Goal: Navigation & Orientation: Find specific page/section

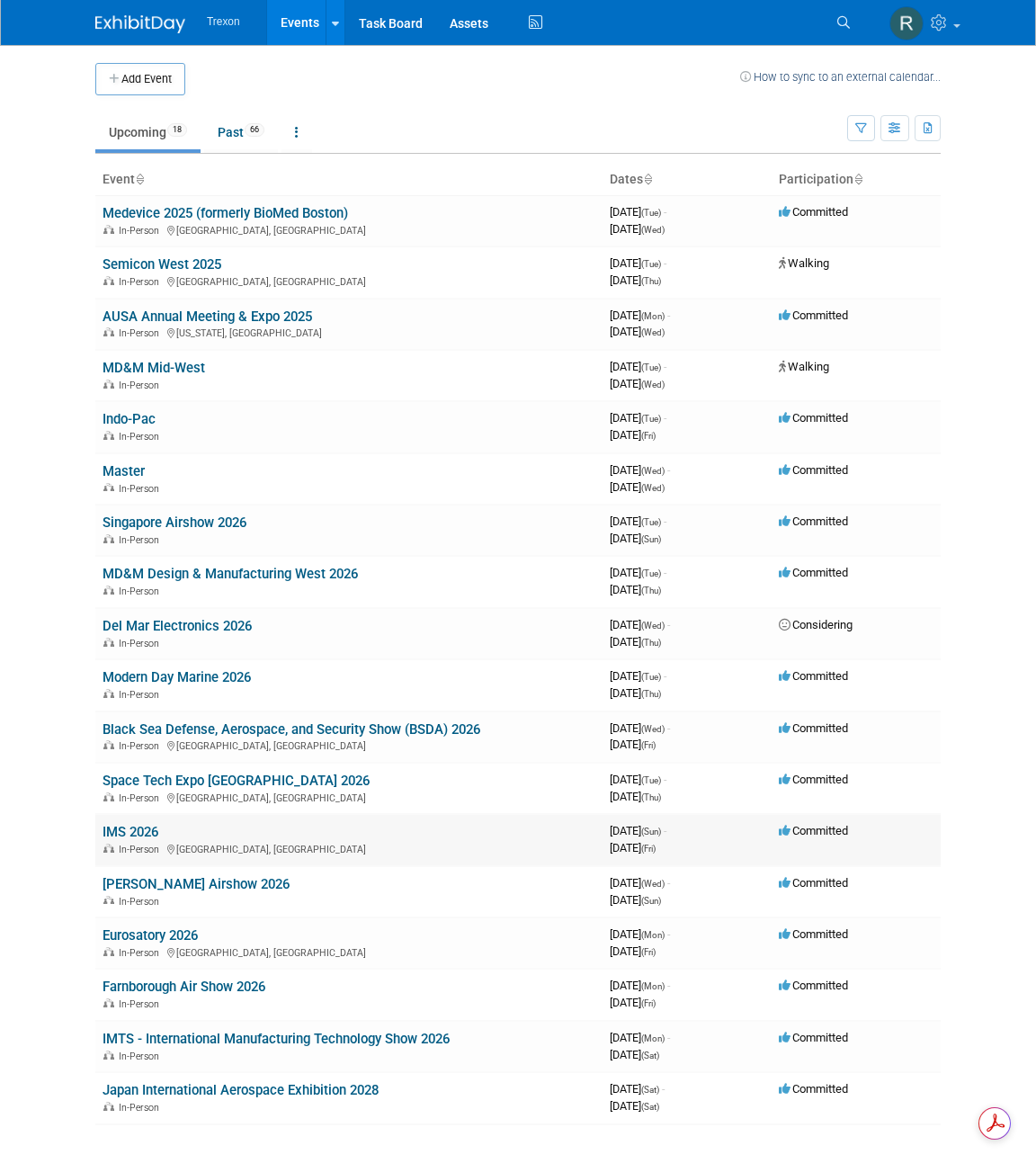
click at [155, 827] on link "IMS 2026" at bounding box center [130, 831] width 55 height 16
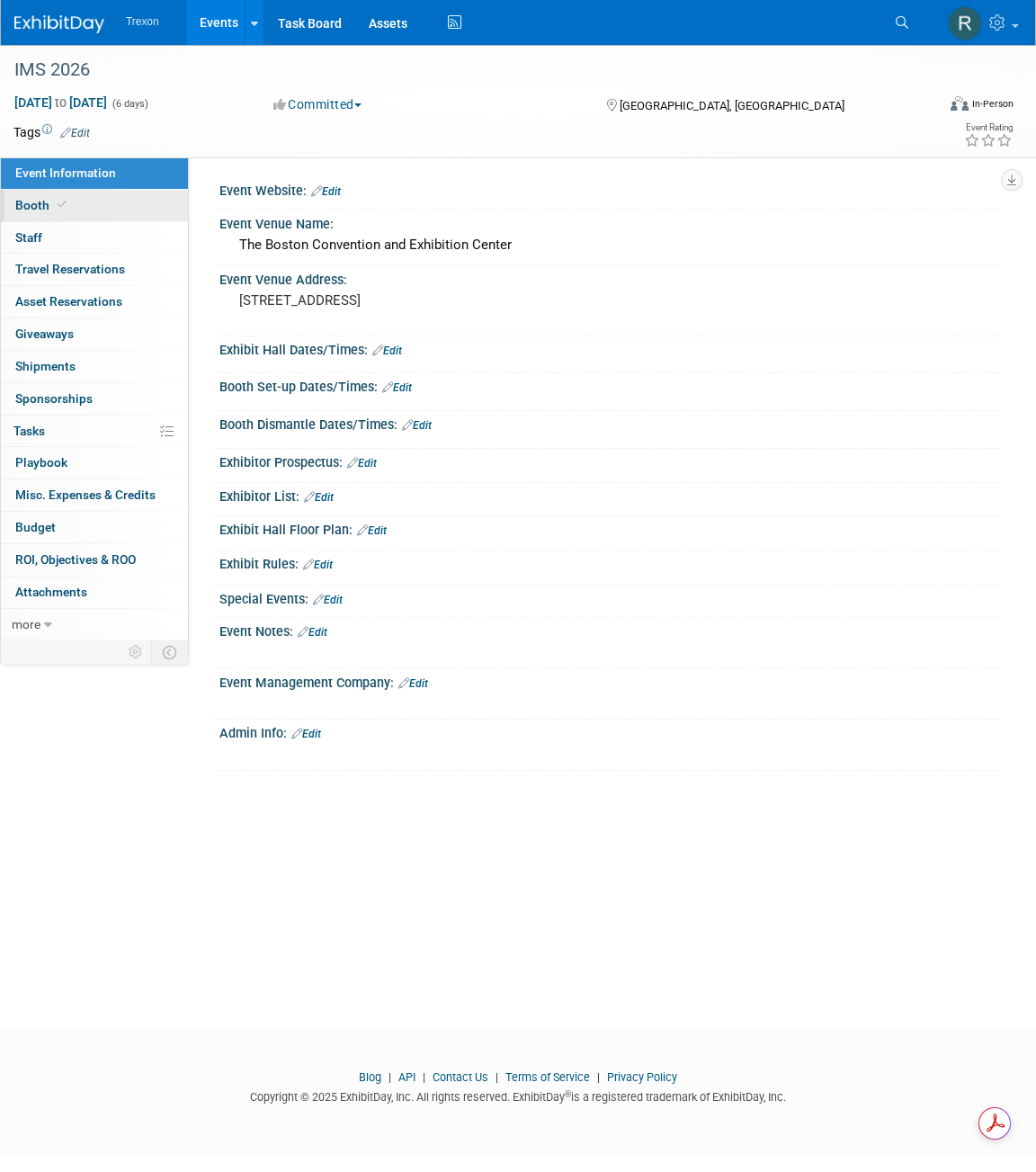
click at [39, 203] on span "Booth" at bounding box center [42, 205] width 54 height 14
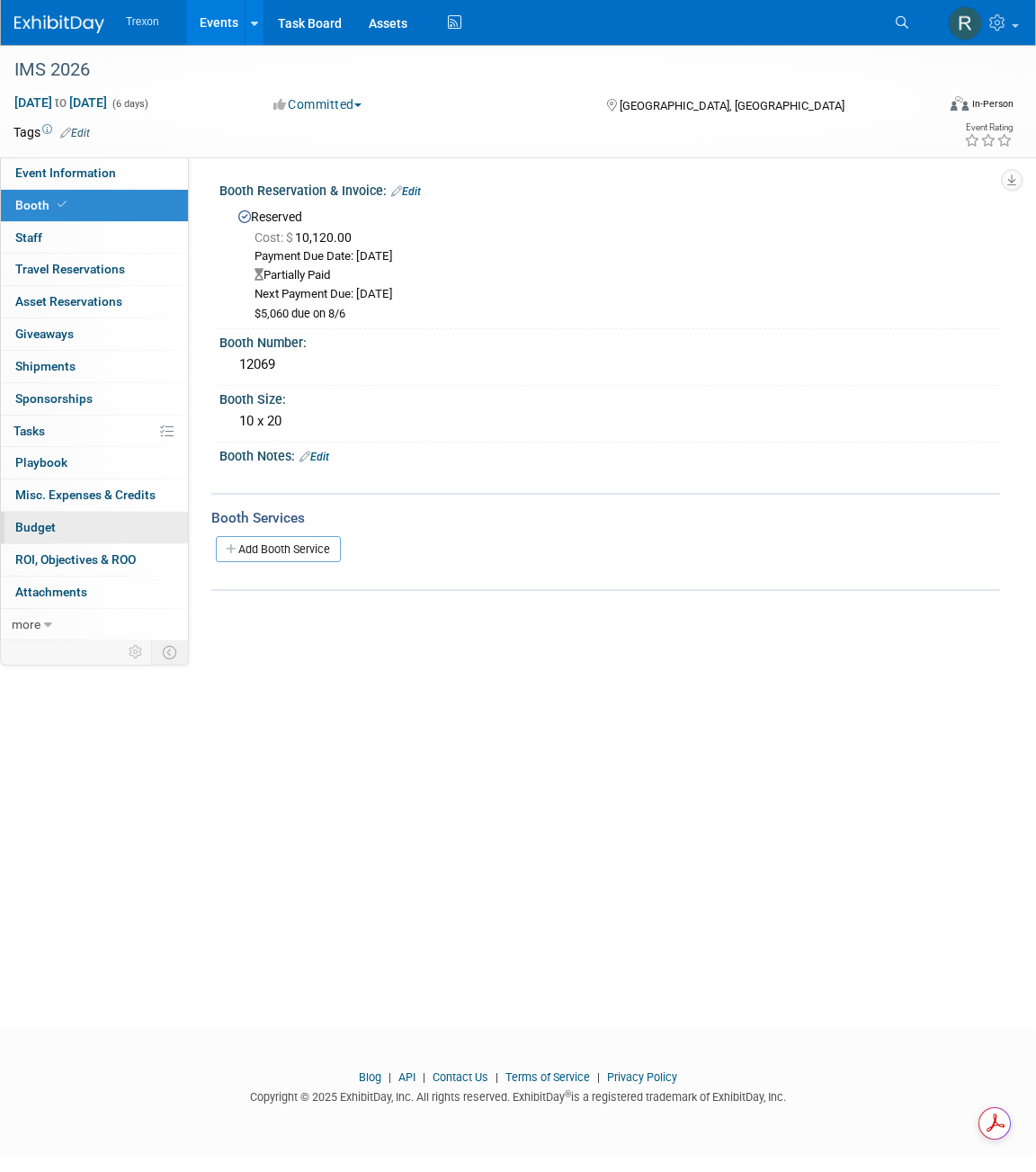
click at [70, 519] on link "Budget" at bounding box center [94, 528] width 187 height 32
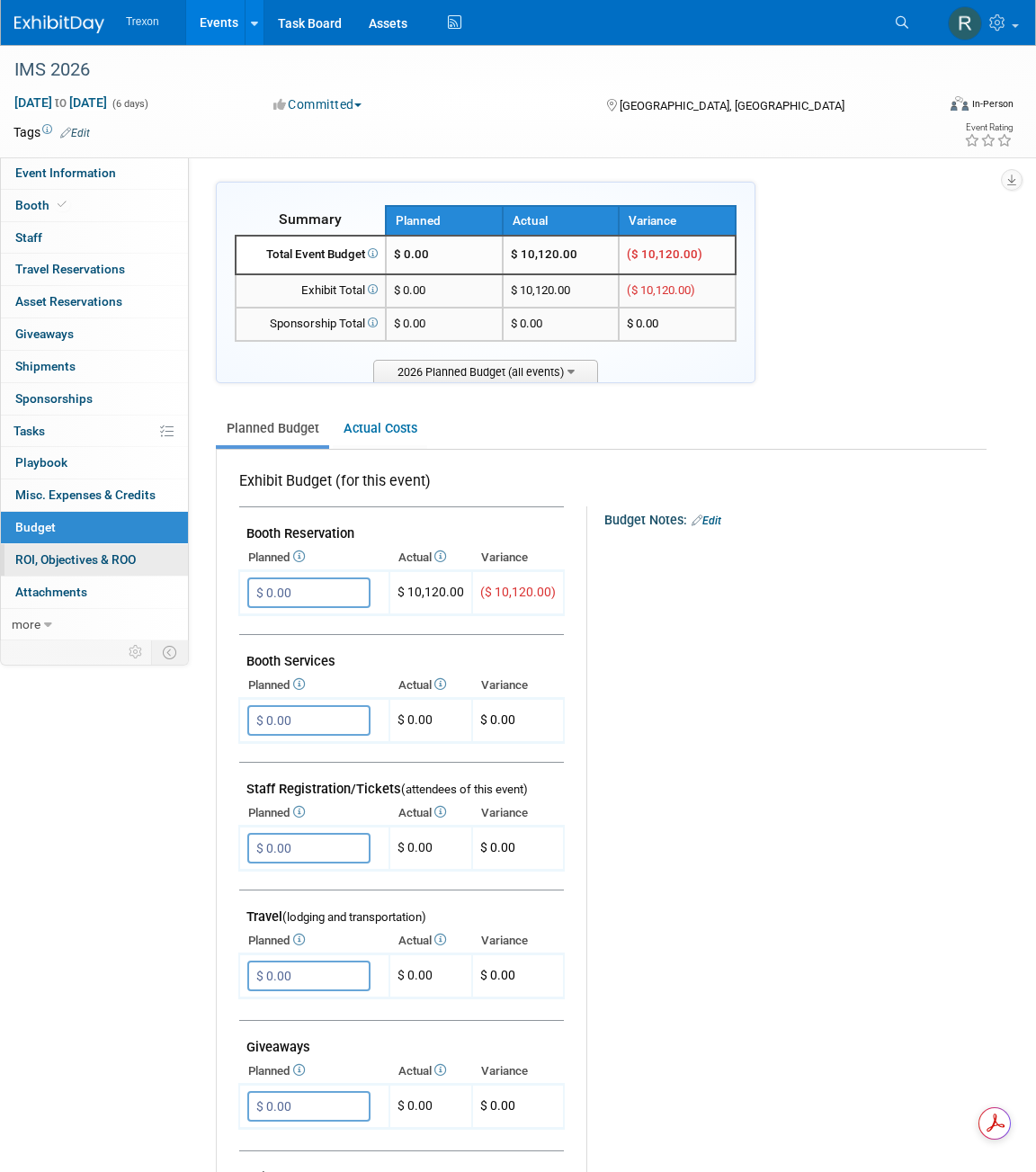
click at [60, 547] on link "0 ROI, Objectives & ROO 0" at bounding box center [94, 560] width 187 height 32
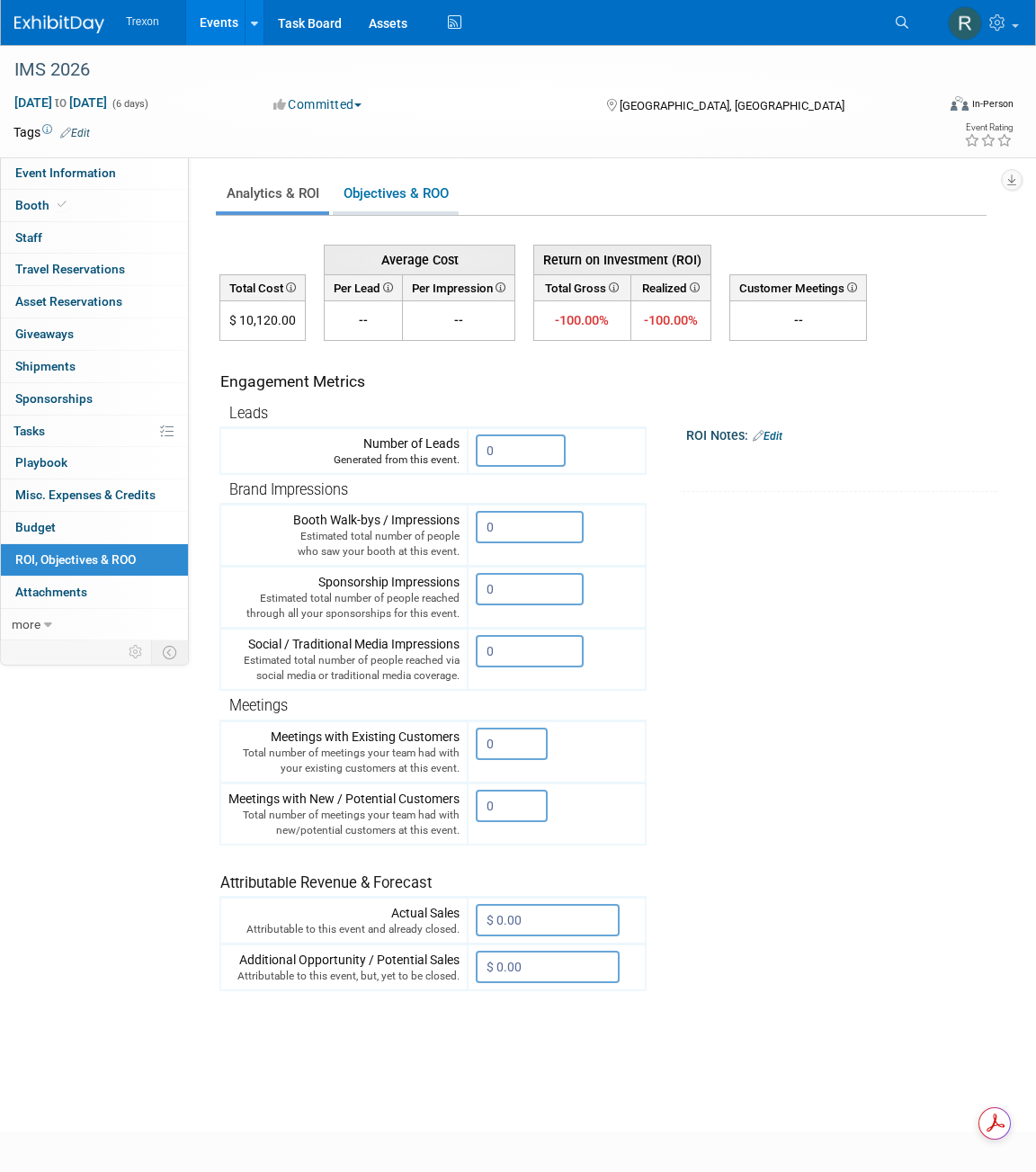
click at [397, 199] on link "Objectives & ROO 0" at bounding box center [395, 193] width 126 height 35
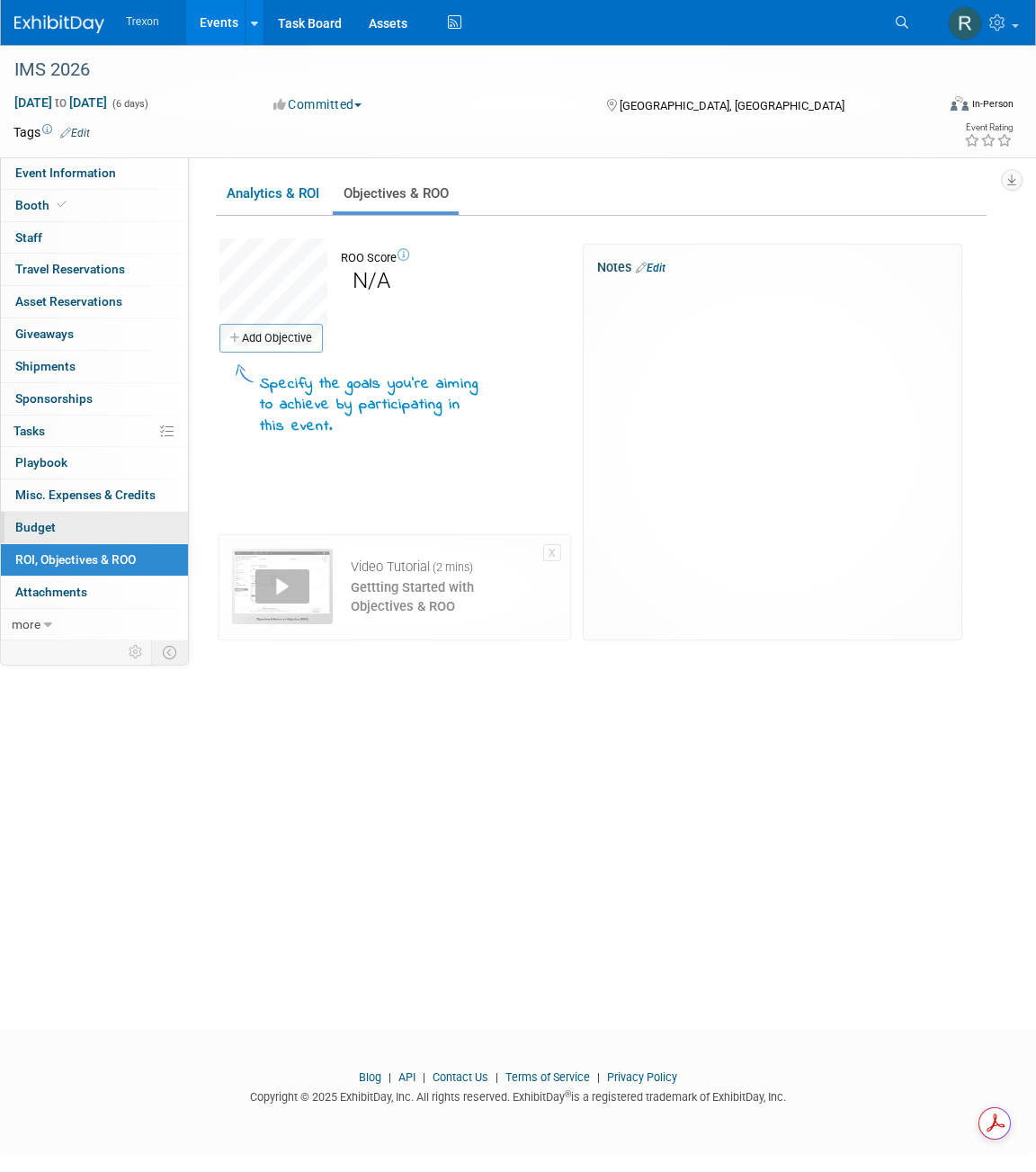
click at [55, 514] on link "Budget" at bounding box center [94, 528] width 187 height 32
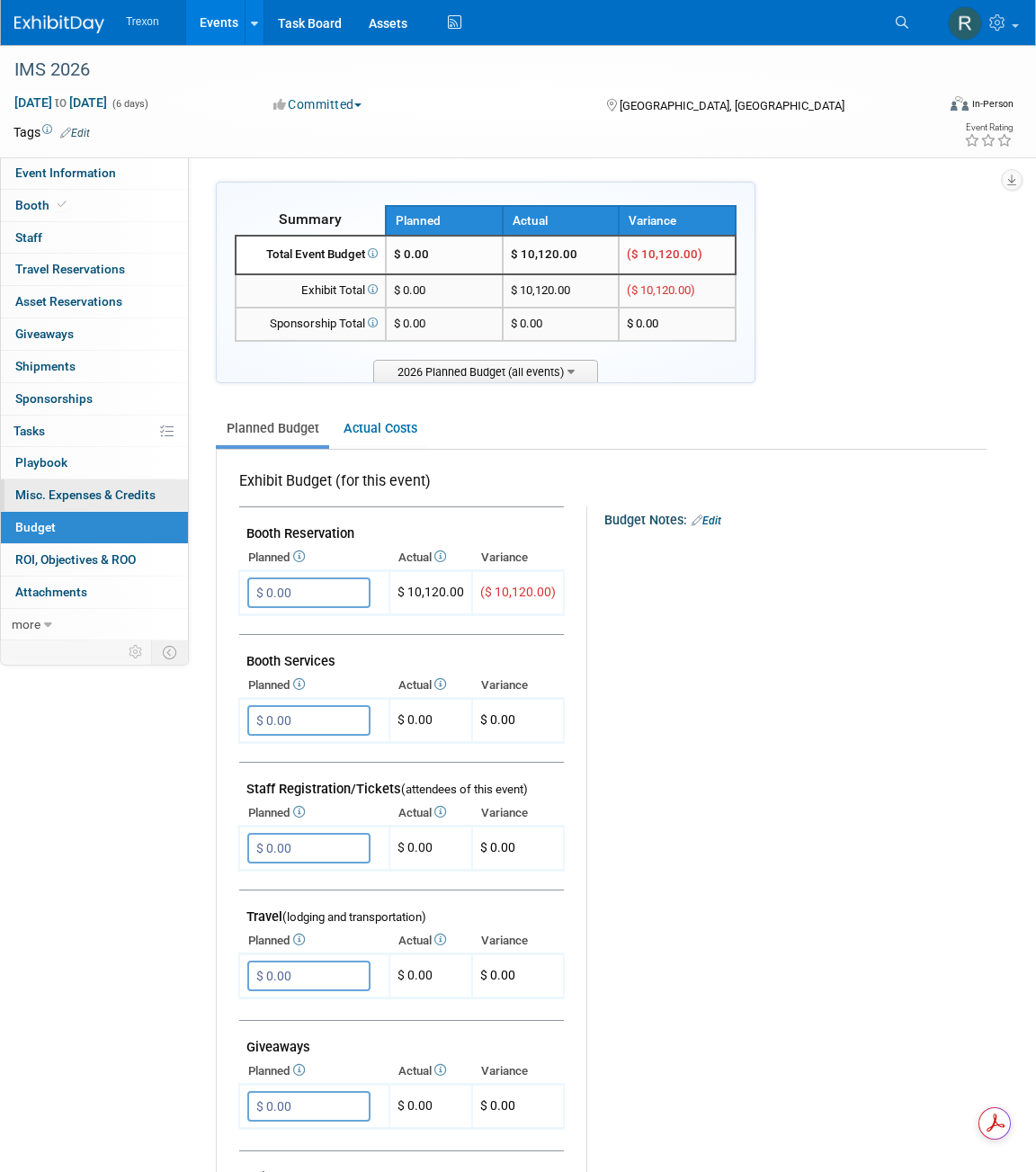
click at [37, 488] on span "Misc. Expenses & Credits 0" at bounding box center [85, 494] width 140 height 14
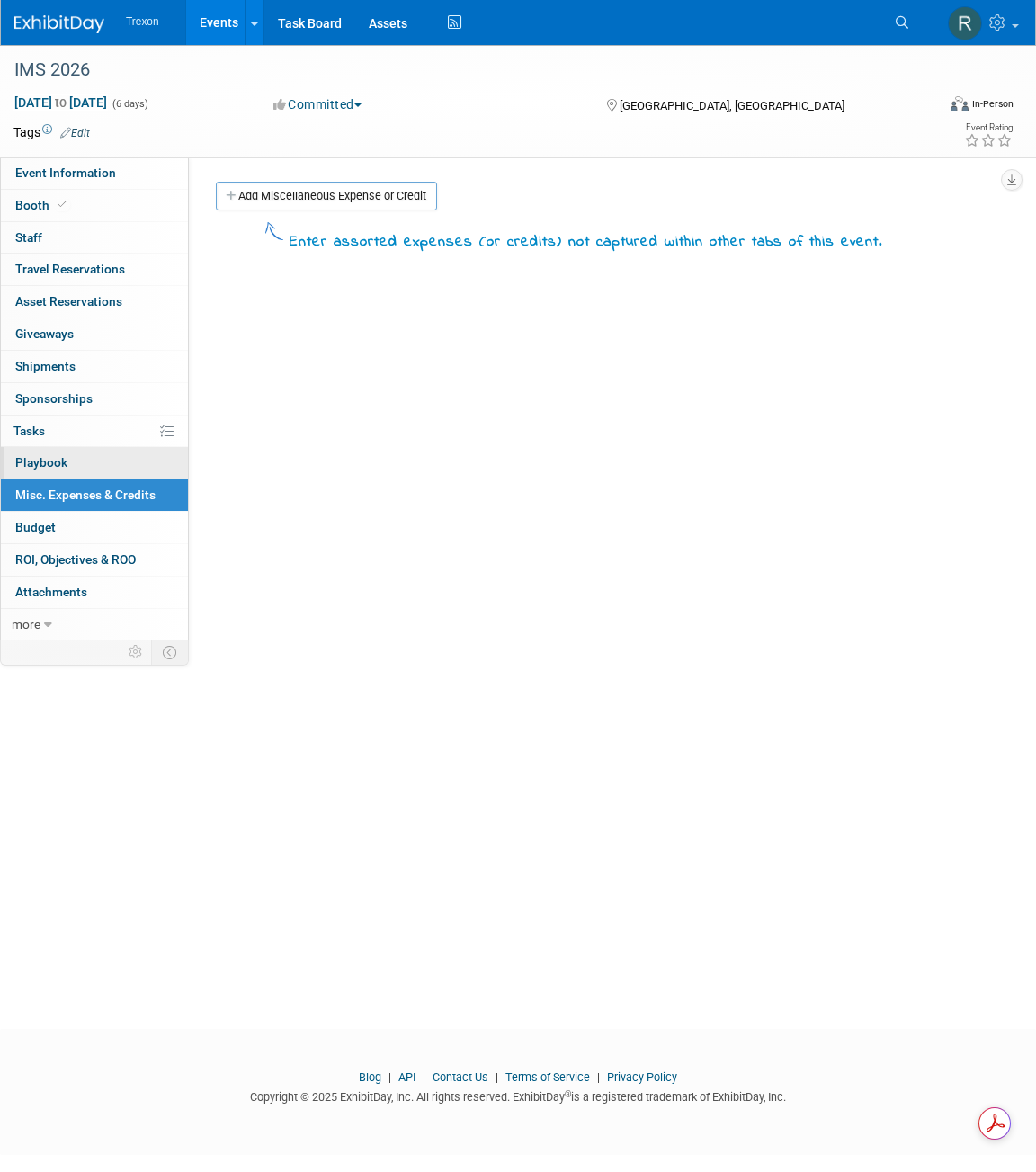
click at [36, 462] on span "Playbook 0" at bounding box center [41, 462] width 53 height 14
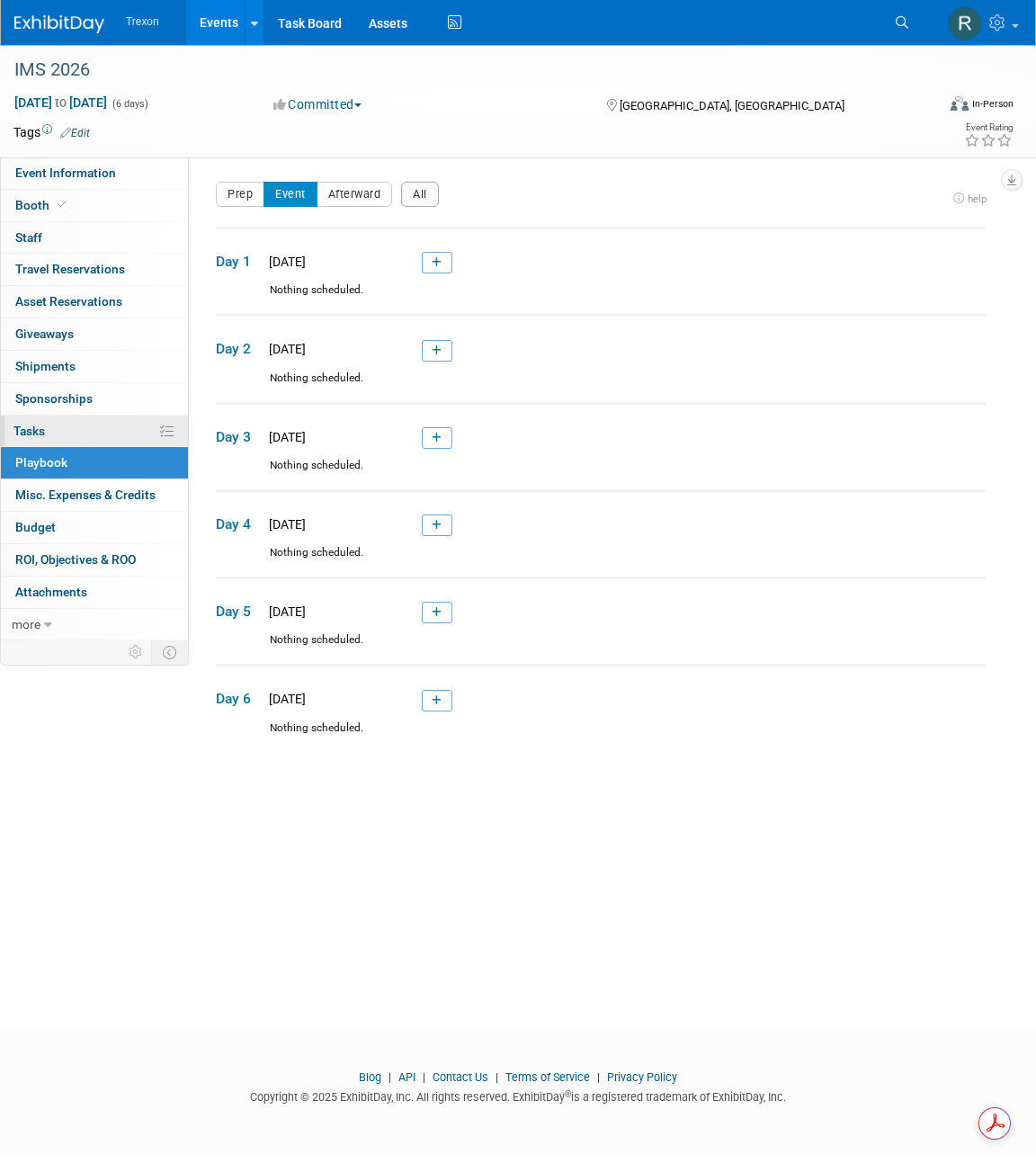
click at [41, 424] on span "Tasks 0%" at bounding box center [29, 430] width 32 height 14
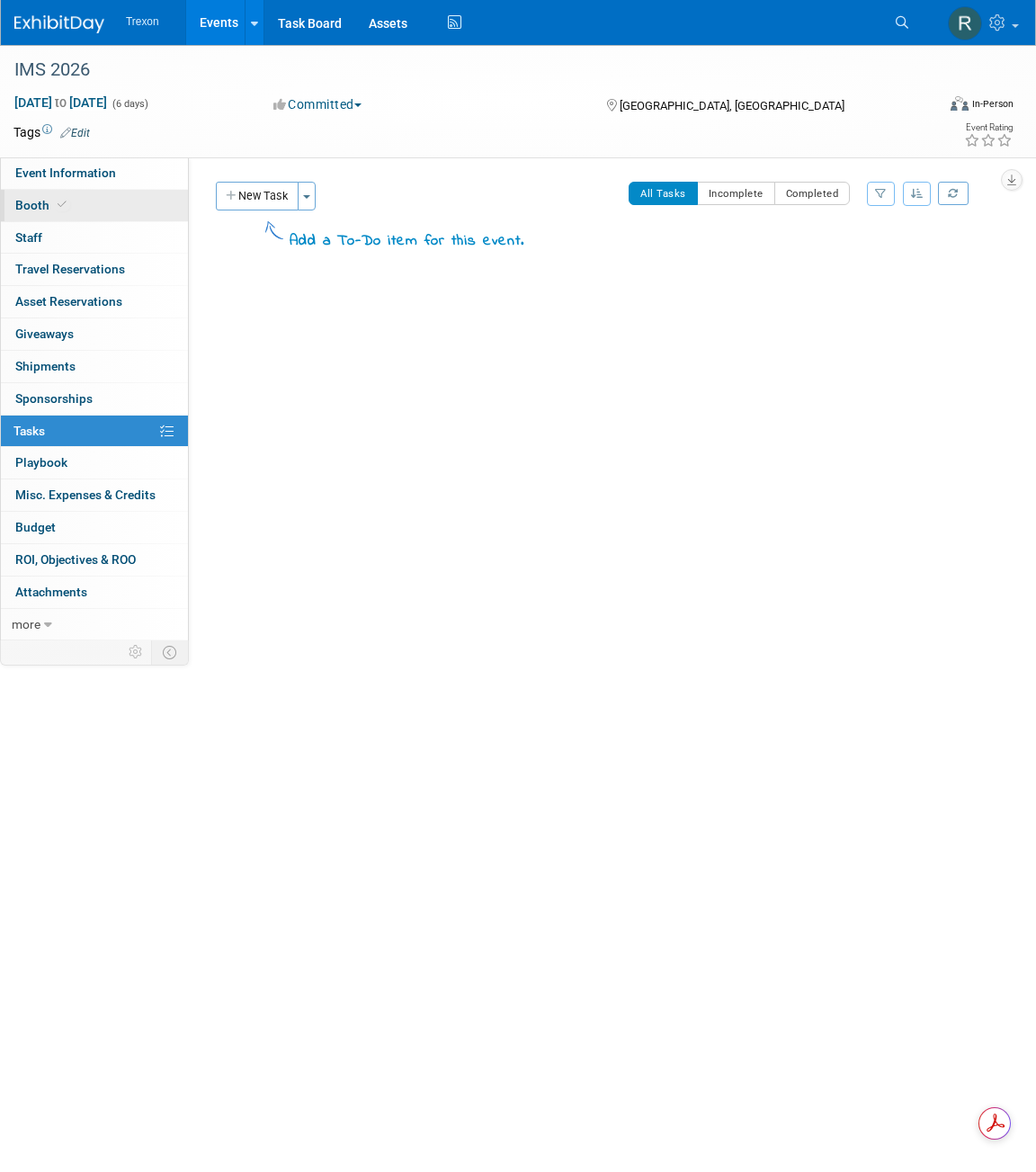
click at [51, 198] on span "Booth" at bounding box center [42, 205] width 54 height 14
